Goal: Task Accomplishment & Management: Use online tool/utility

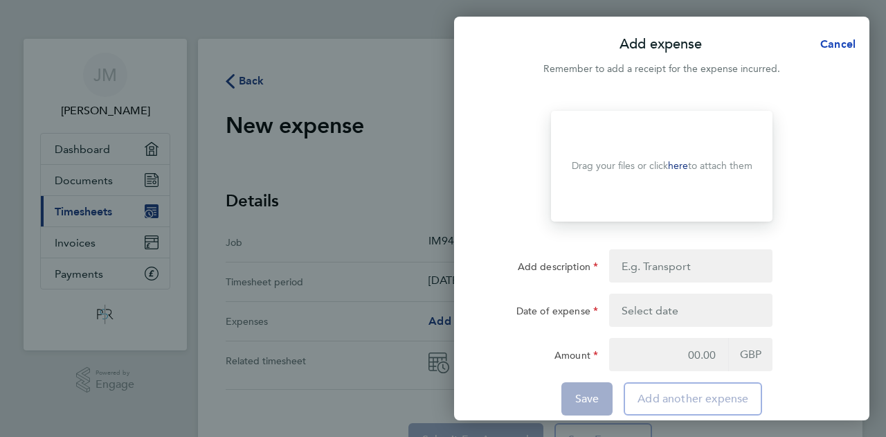
click at [843, 44] on span "Cancel" at bounding box center [835, 43] width 39 height 13
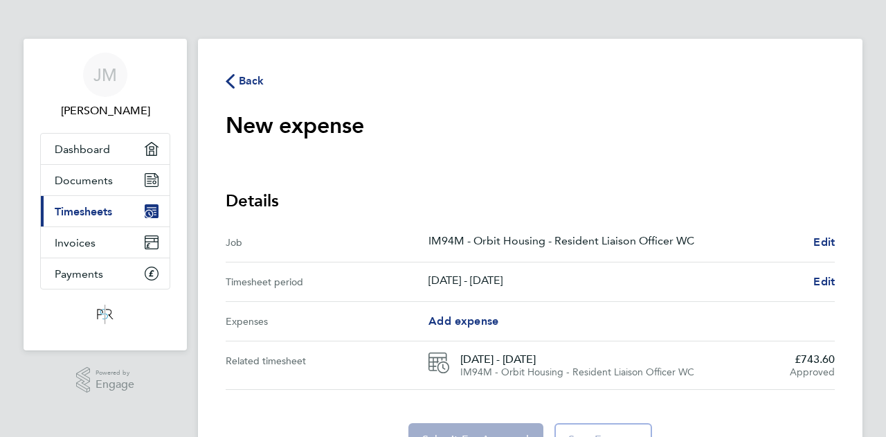
click at [230, 77] on icon "button" at bounding box center [230, 81] width 9 height 15
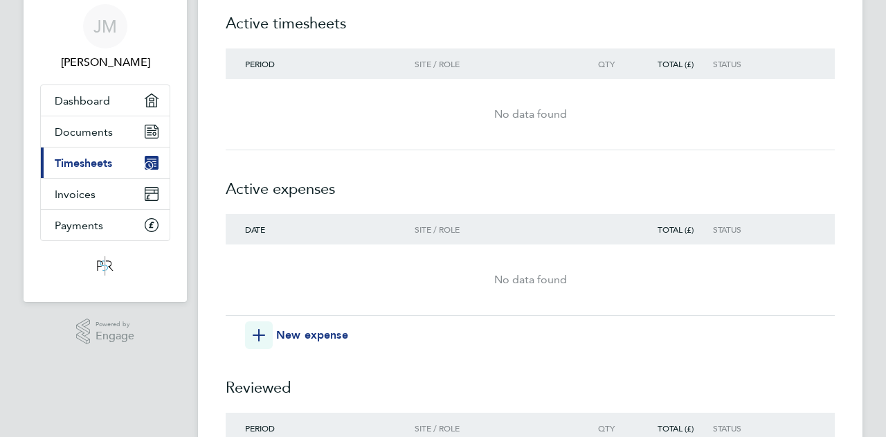
scroll to position [69, 0]
